Goal: Task Accomplishment & Management: Use online tool/utility

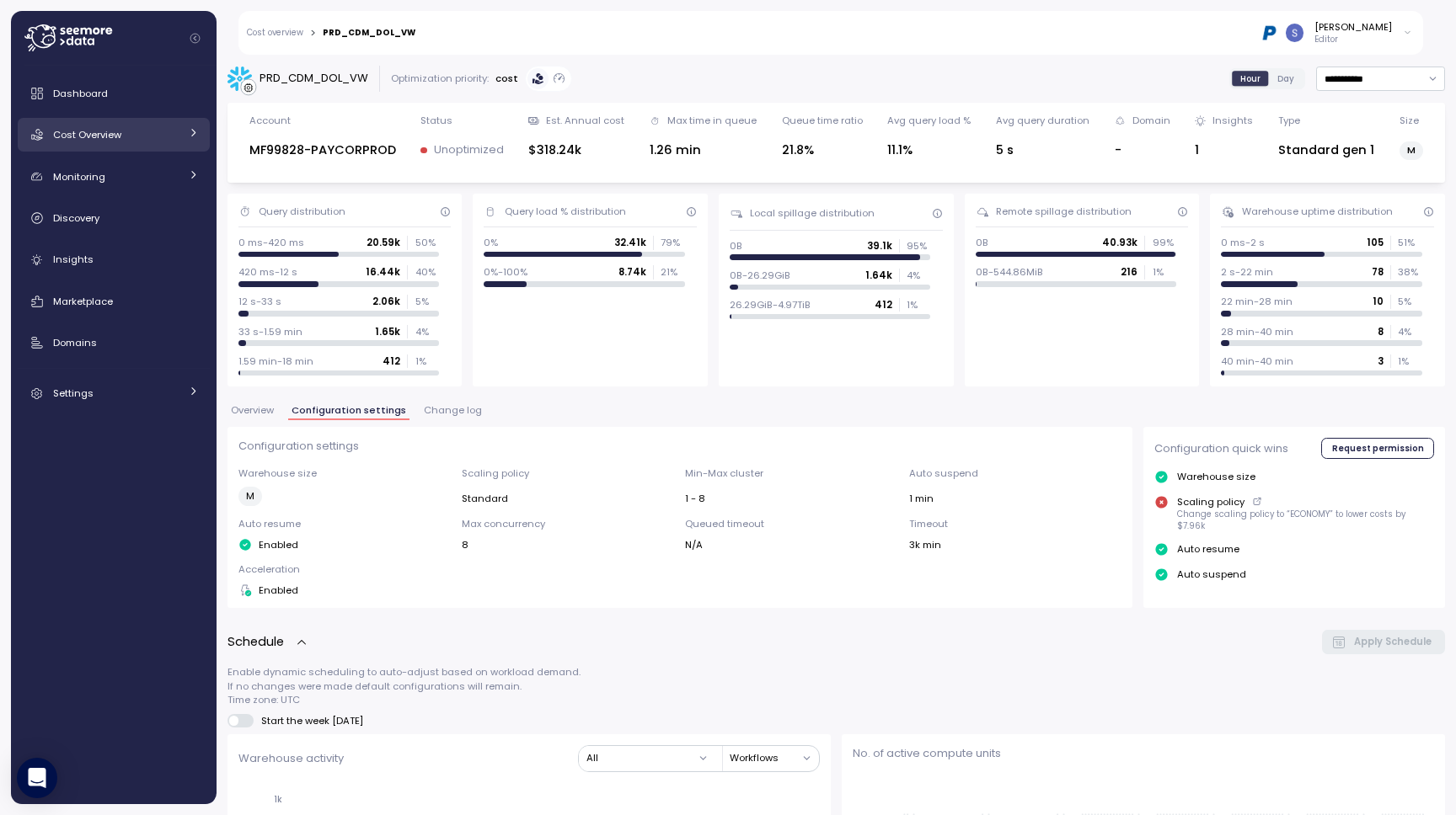
click at [103, 151] on div "Dashboard Cost Overview Compute Workloads Storage Cloud Services Clustering col…" at bounding box center [113, 242] width 192 height 333
click at [103, 151] on link "Cost Overview" at bounding box center [113, 134] width 192 height 34
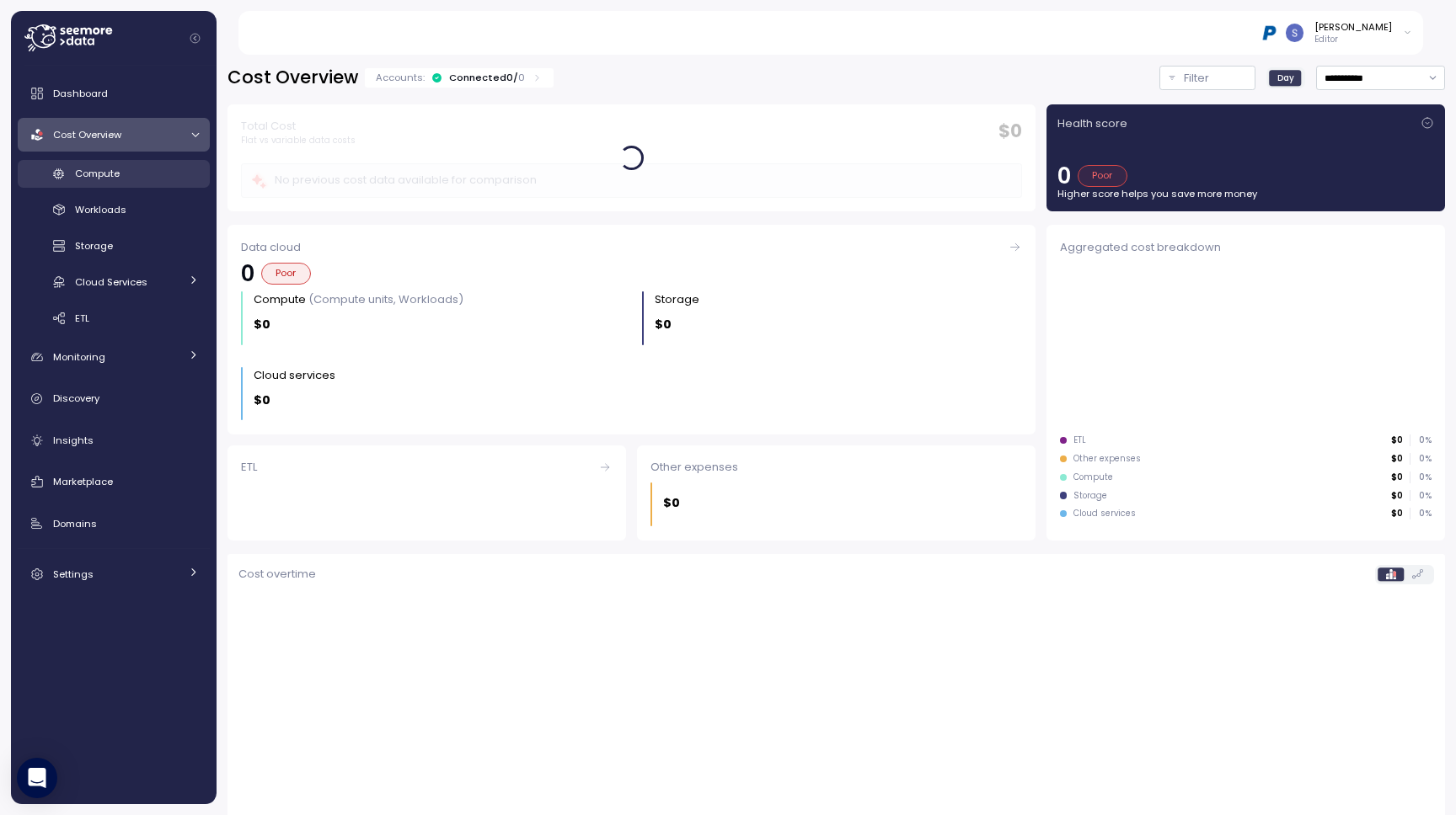
click at [128, 170] on div "Compute" at bounding box center [137, 173] width 124 height 16
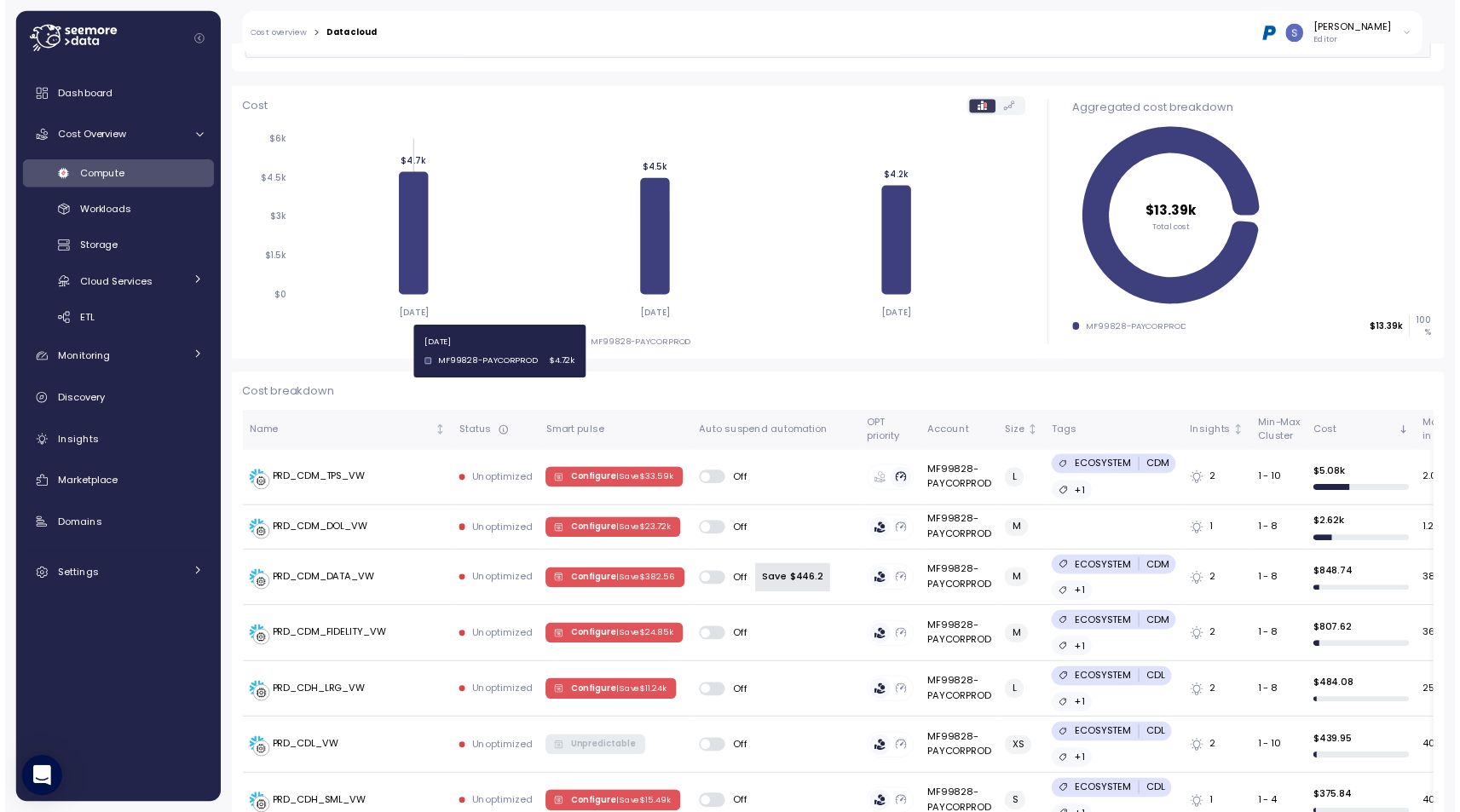
scroll to position [211, 0]
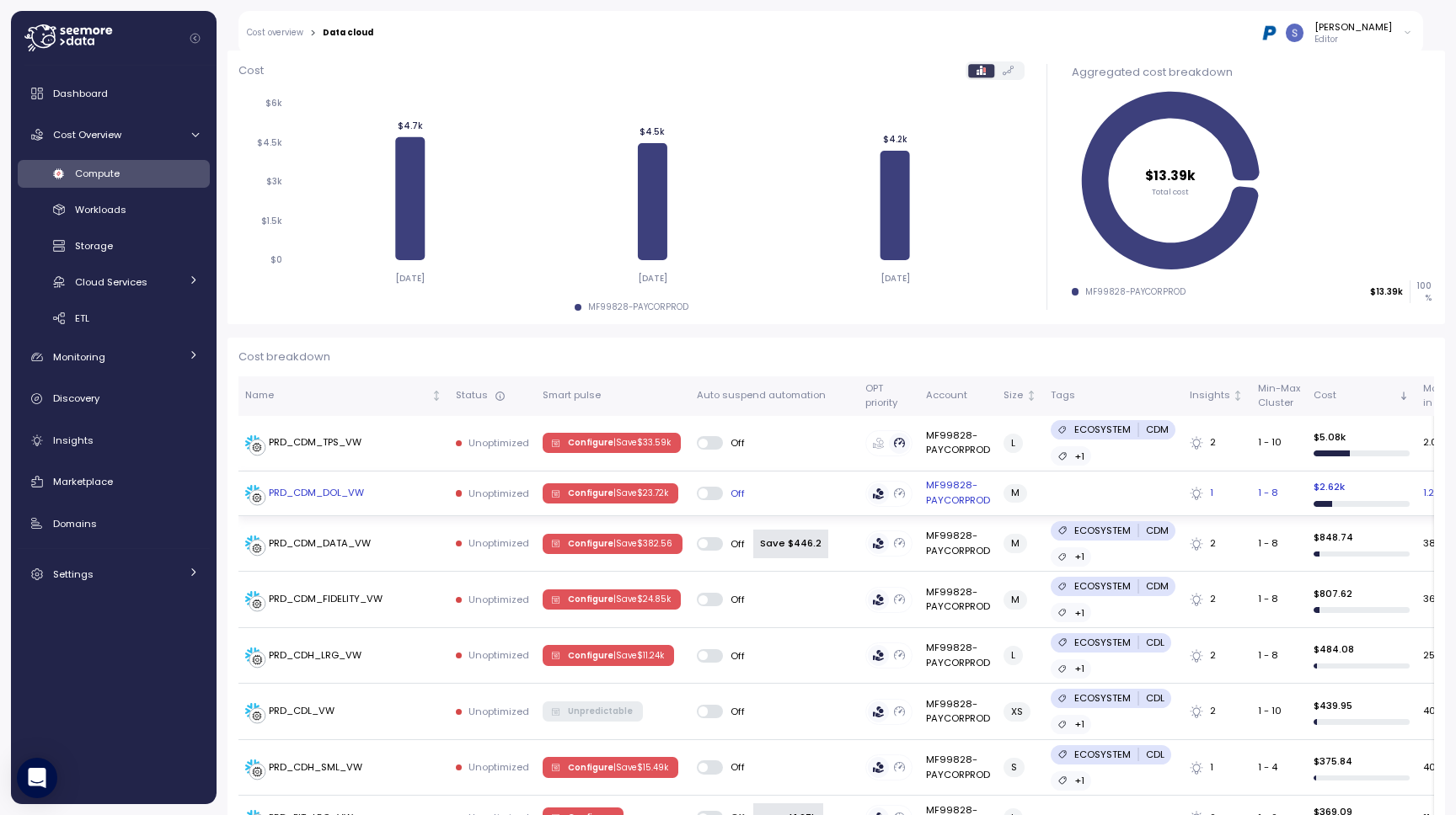
click at [341, 487] on div "PRD_CDM_DOL_VW" at bounding box center [316, 493] width 96 height 15
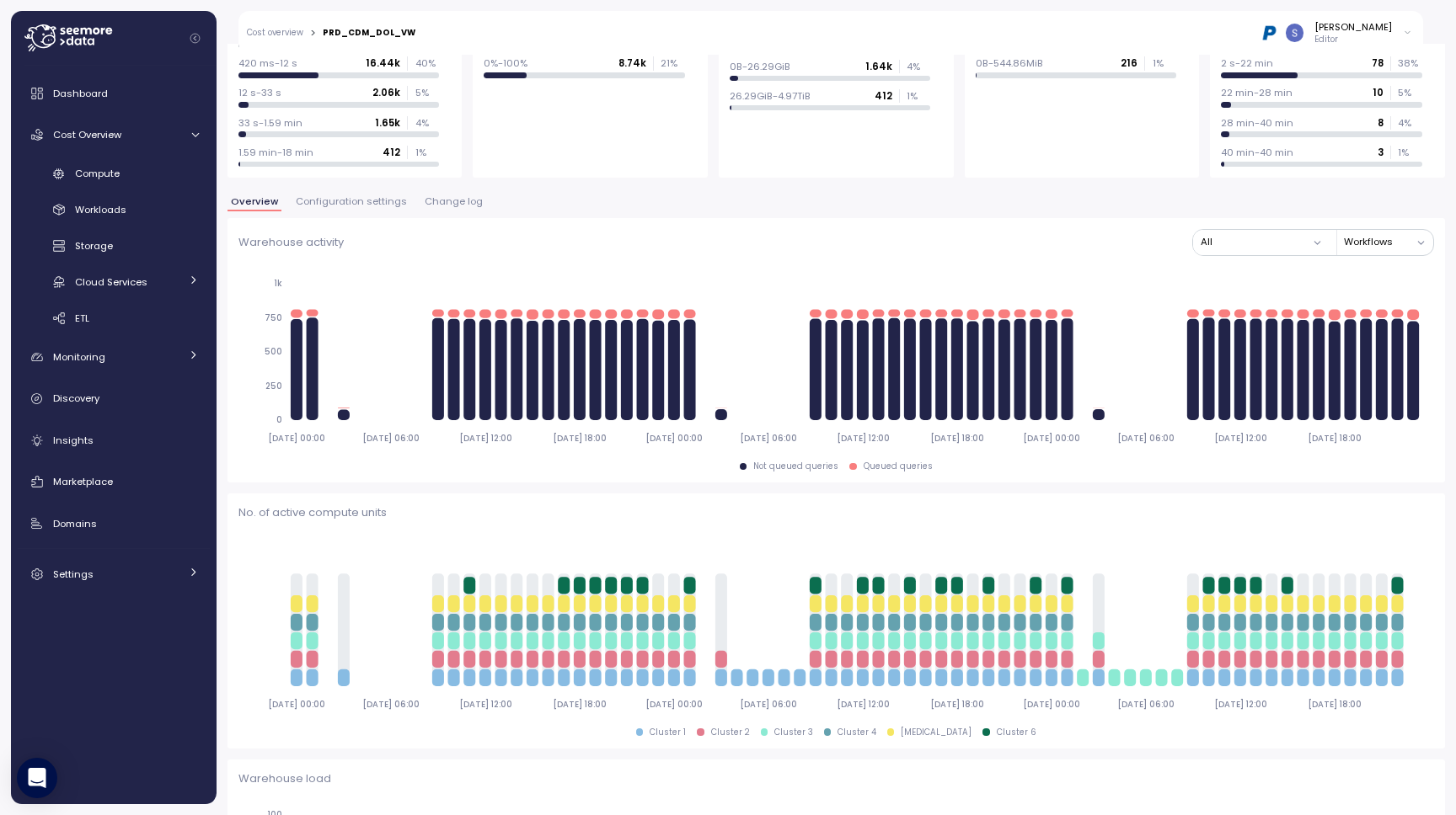
click at [369, 31] on div "PRD_CDM_DOL_VW" at bounding box center [369, 33] width 93 height 9
copy div "PRD_CDM_DOL_VW"
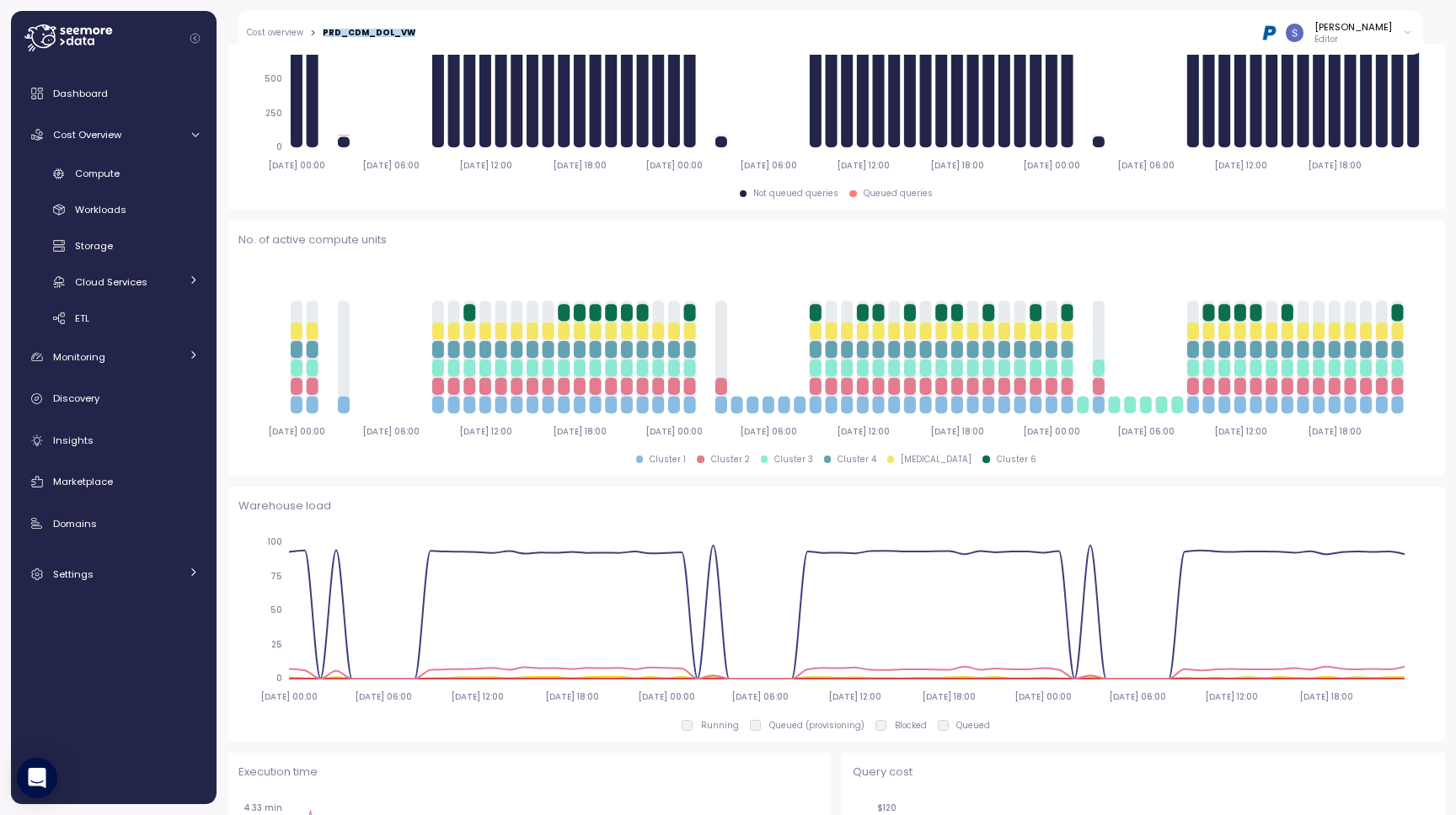
scroll to position [131, 0]
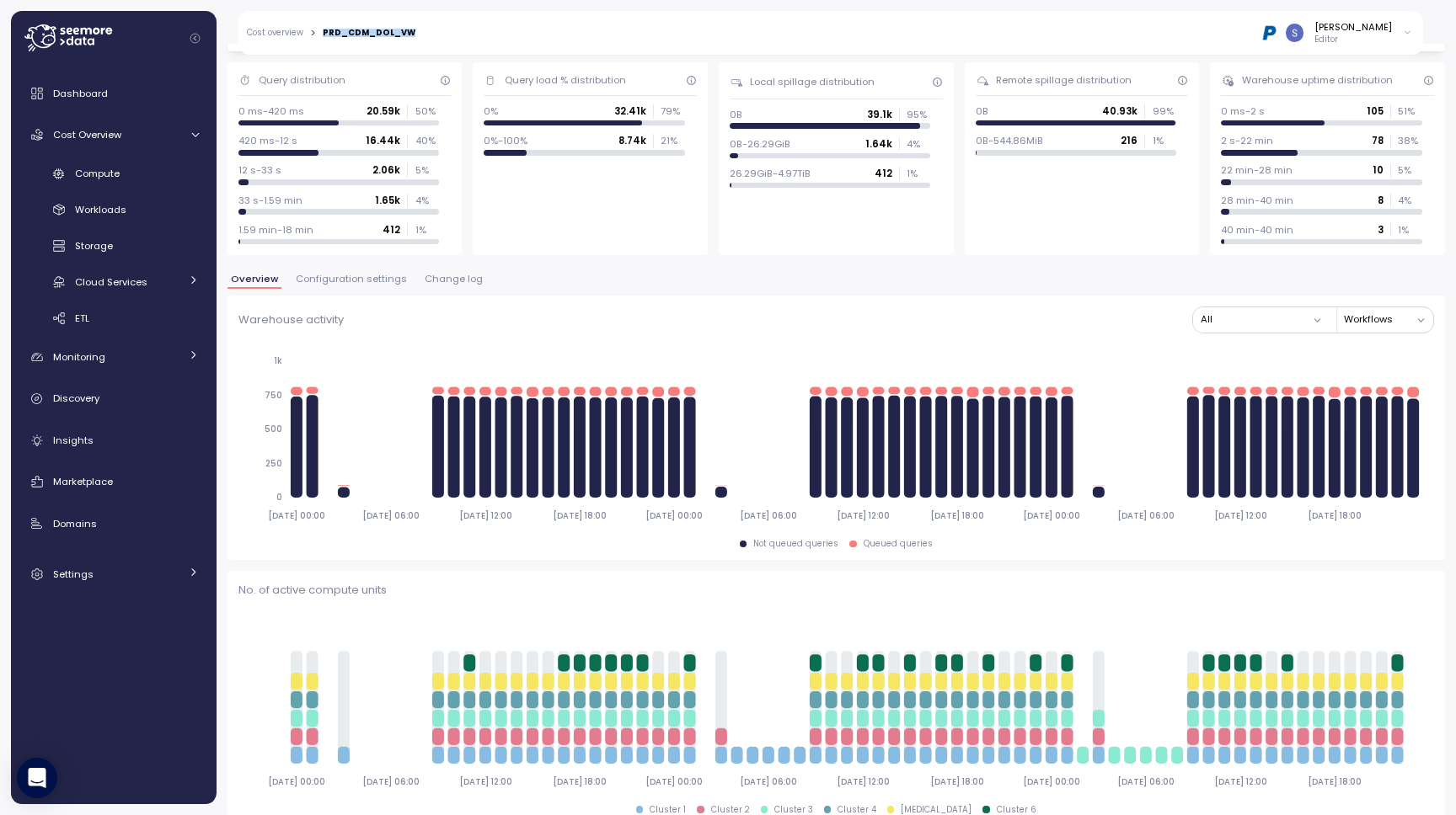
click at [368, 280] on span "Configuration settings" at bounding box center [351, 279] width 111 height 10
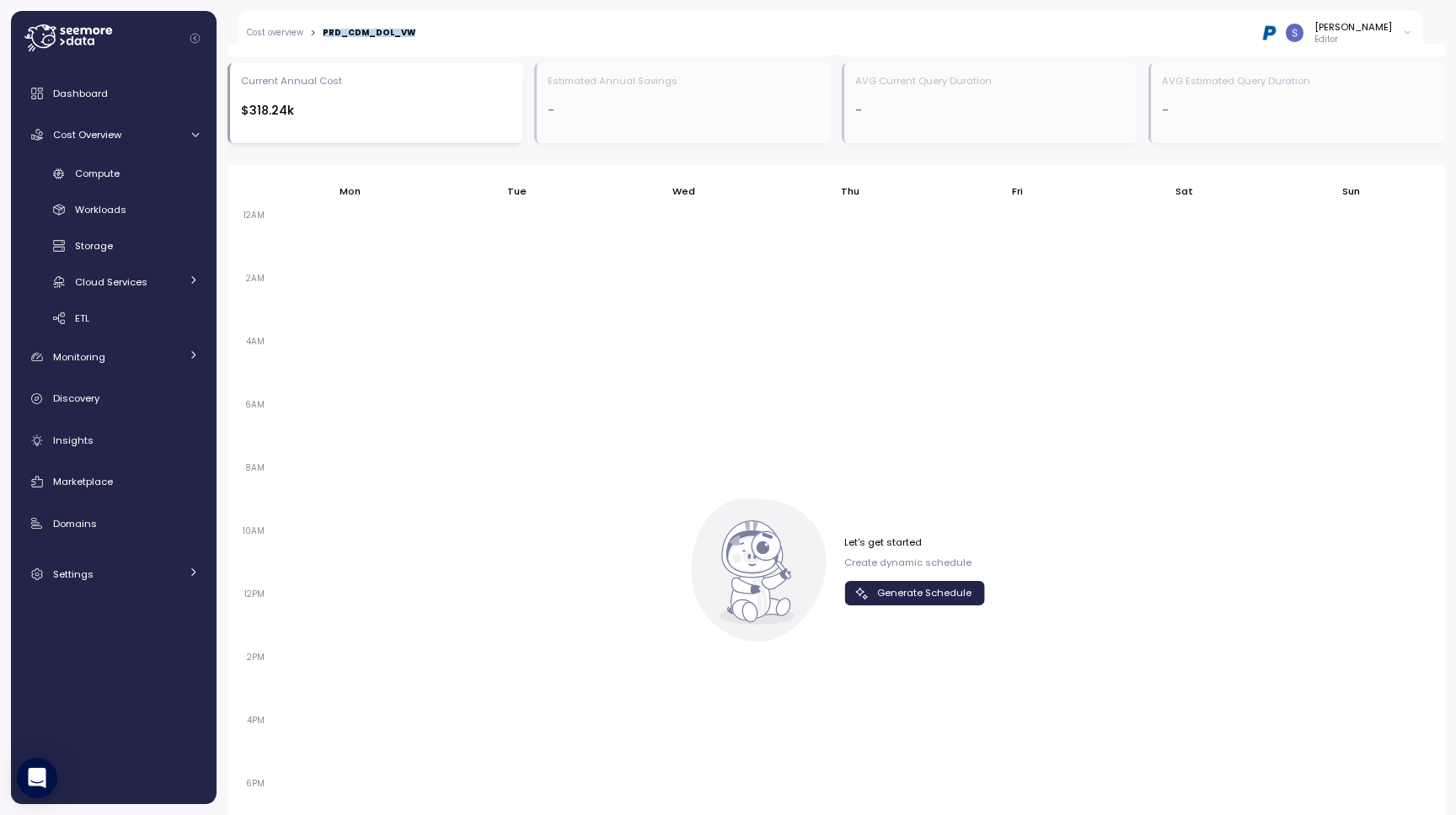
scroll to position [1039, 0]
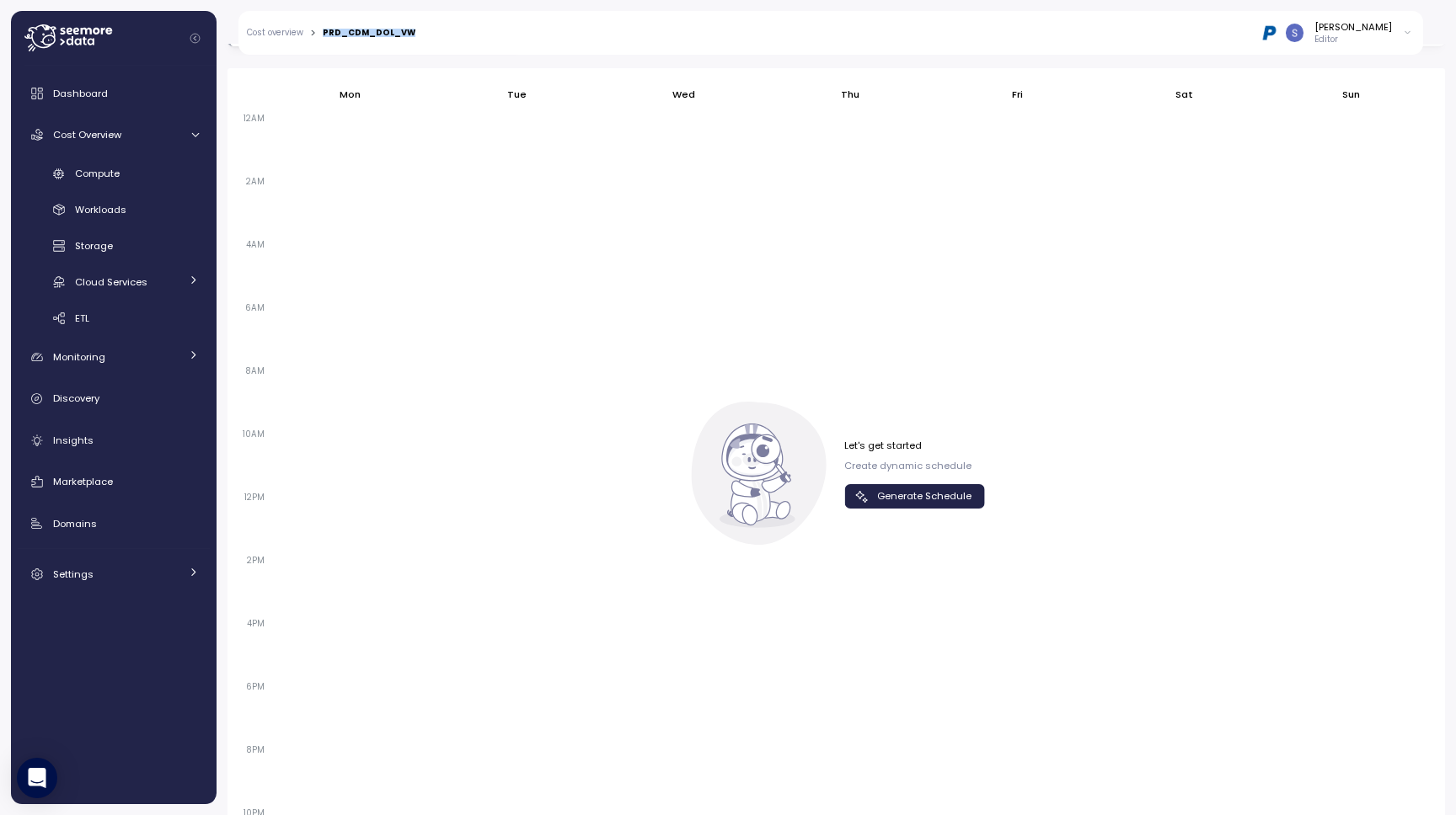
click at [899, 484] on button "Generate Schedule" at bounding box center [915, 495] width 141 height 24
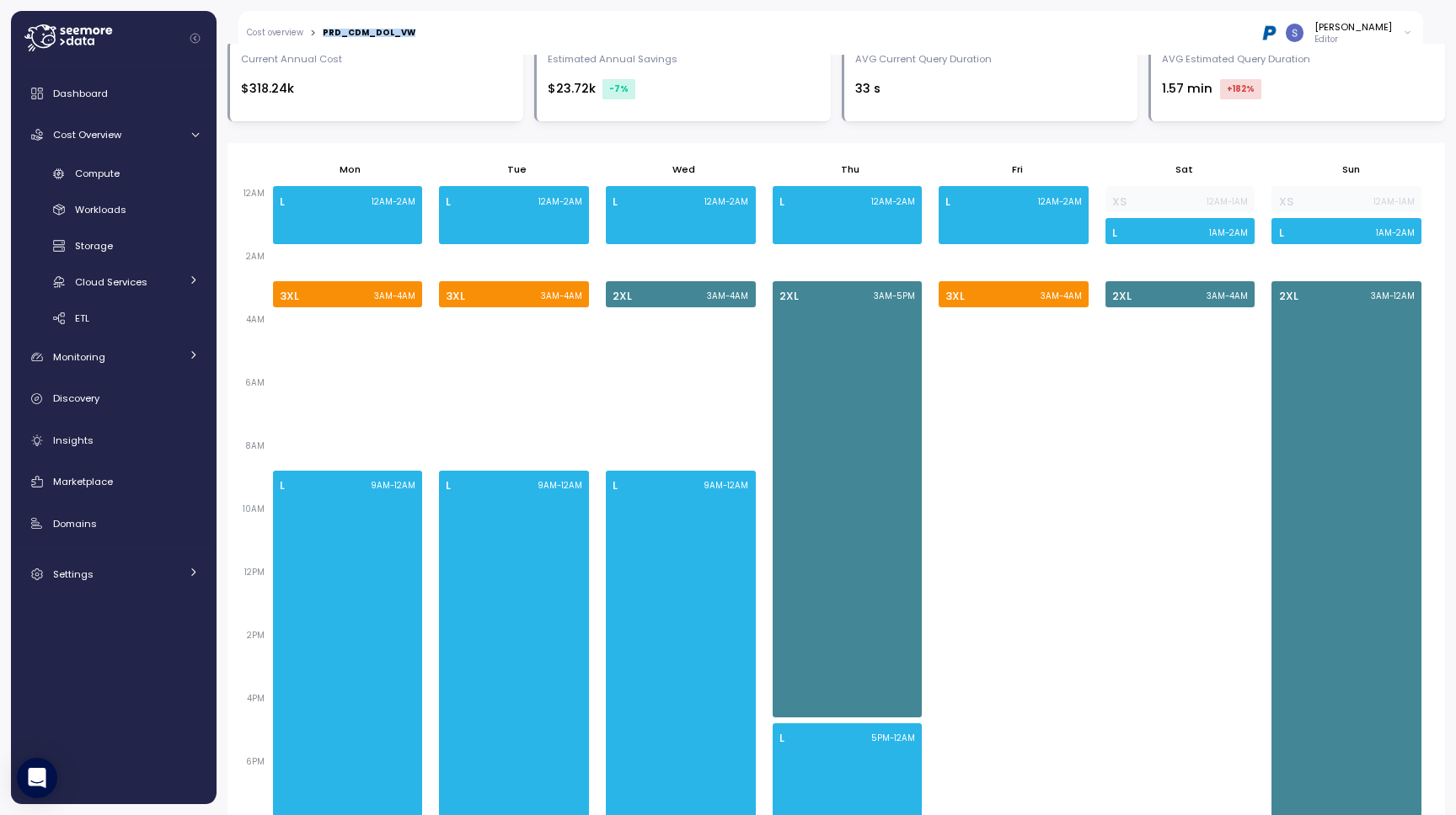
scroll to position [952, 0]
